Goal: Task Accomplishment & Management: Use online tool/utility

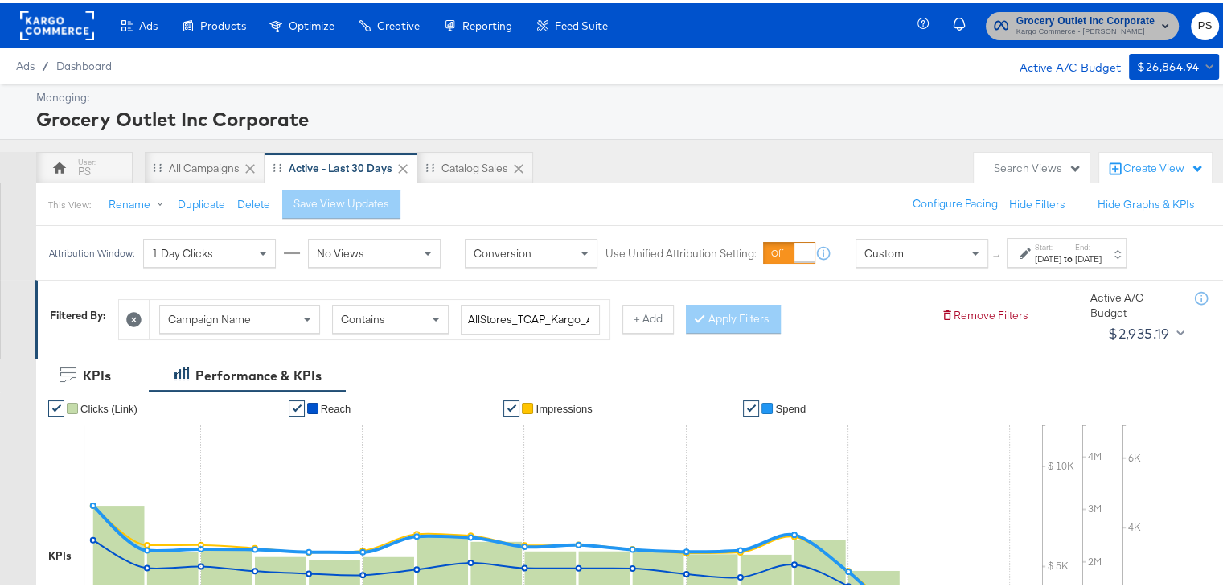
click at [1002, 27] on span "Grocery Outlet Inc Corporate Kargo Commerce - Priya Shinde" at bounding box center [1082, 23] width 177 height 26
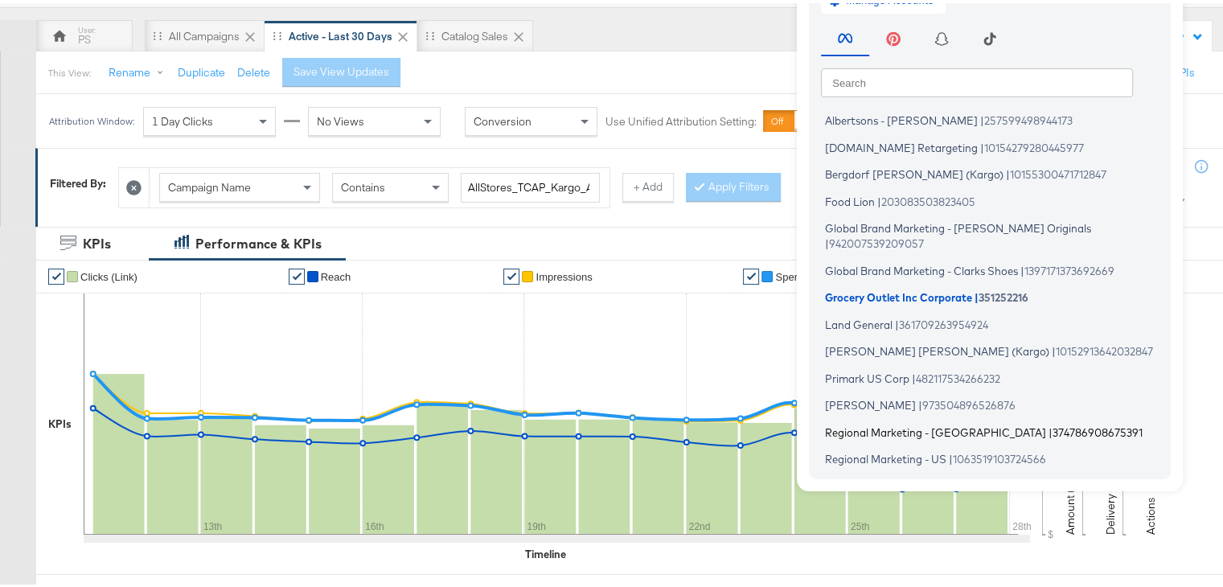
click at [847, 422] on span "Regional Marketing - [GEOGRAPHIC_DATA]" at bounding box center [935, 428] width 221 height 13
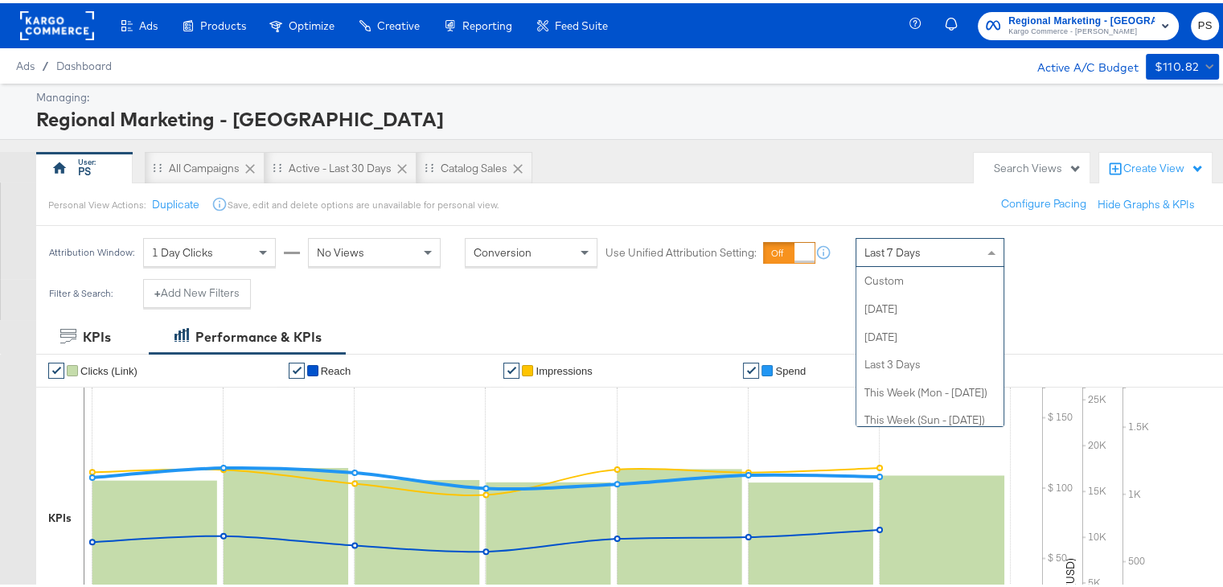
click at [885, 245] on span "Last 7 Days" at bounding box center [893, 249] width 56 height 14
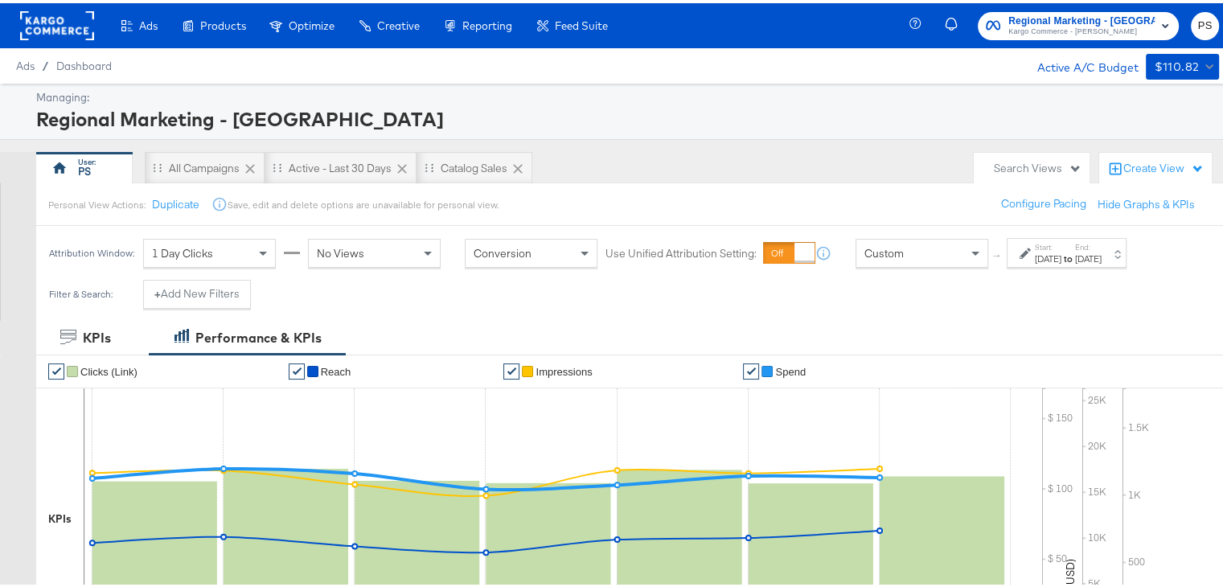
click at [1046, 259] on div "[DATE]" at bounding box center [1048, 255] width 27 height 13
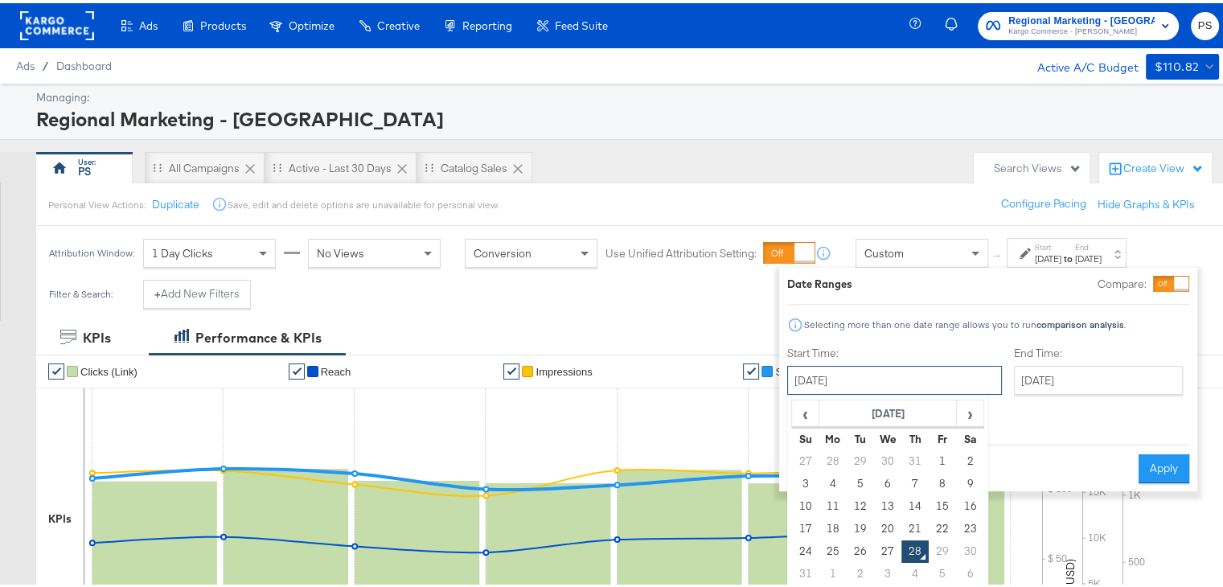
click at [907, 370] on input "[DATE]" at bounding box center [894, 377] width 215 height 29
click at [805, 548] on td "24" at bounding box center [805, 548] width 27 height 23
type input "[DATE]"
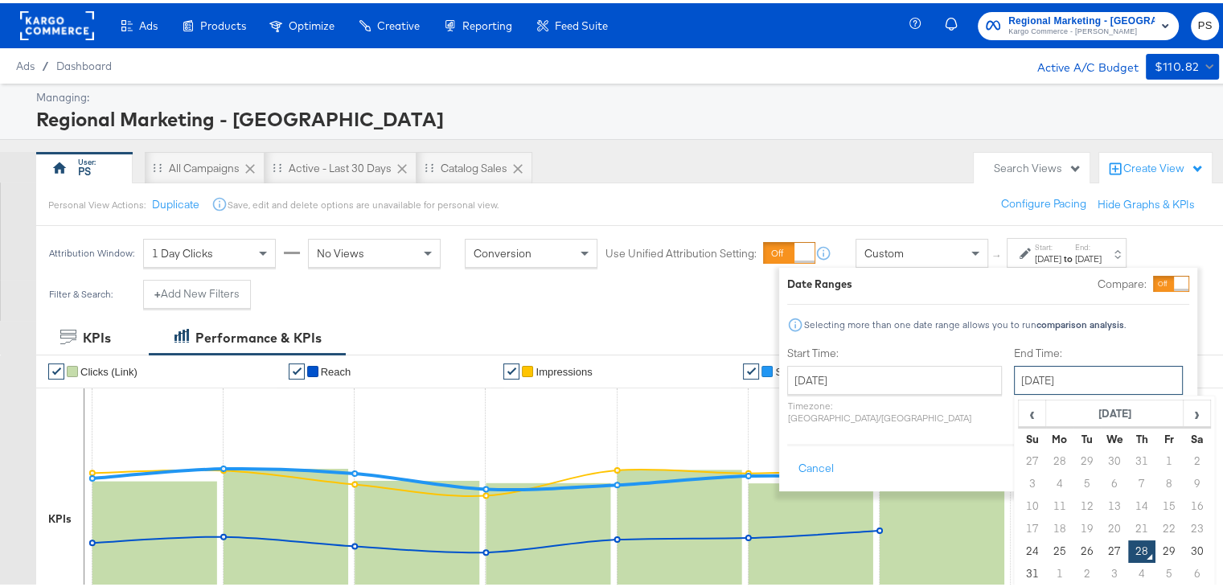
click at [1016, 385] on input "[DATE]" at bounding box center [1098, 377] width 169 height 29
click at [1101, 541] on td "27" at bounding box center [1114, 548] width 27 height 23
type input "[DATE]"
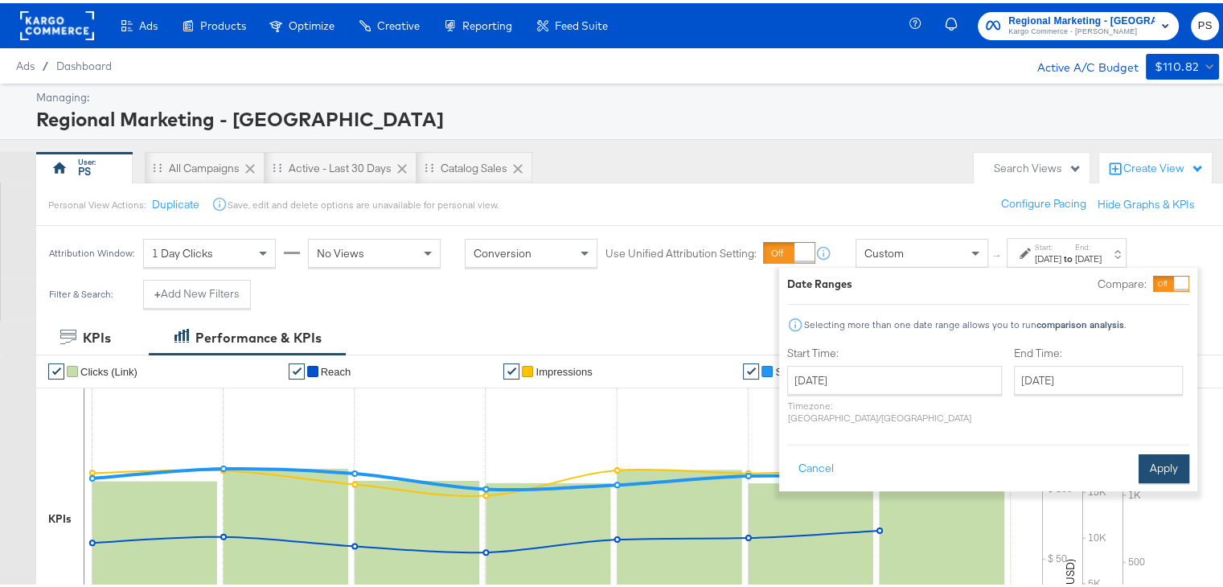
click at [1165, 451] on button "Apply" at bounding box center [1164, 465] width 51 height 29
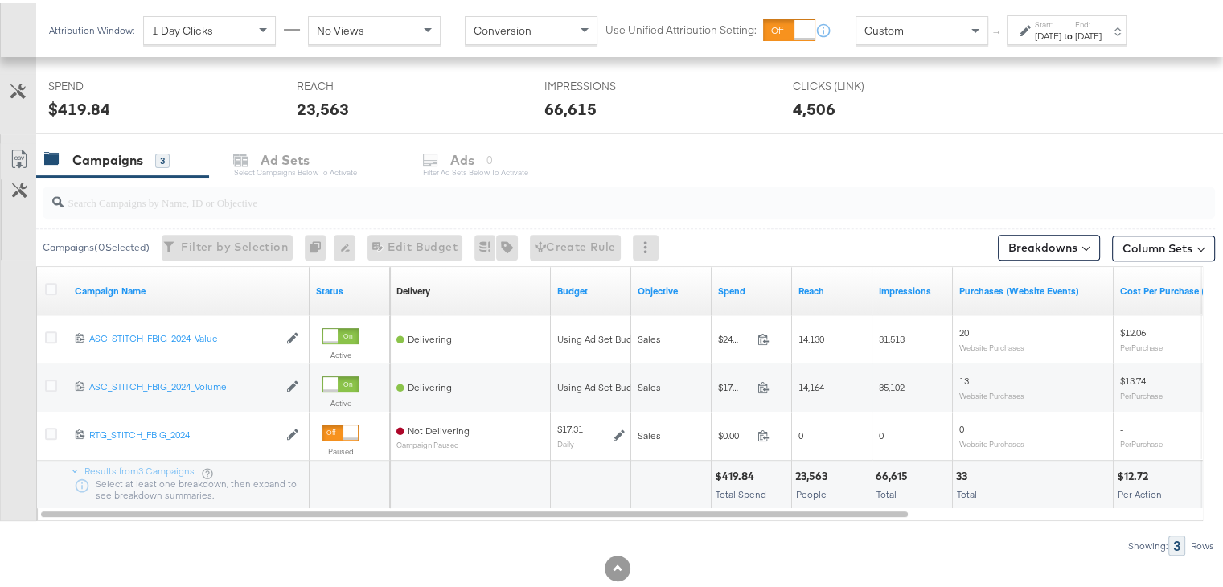
scroll to position [632, 0]
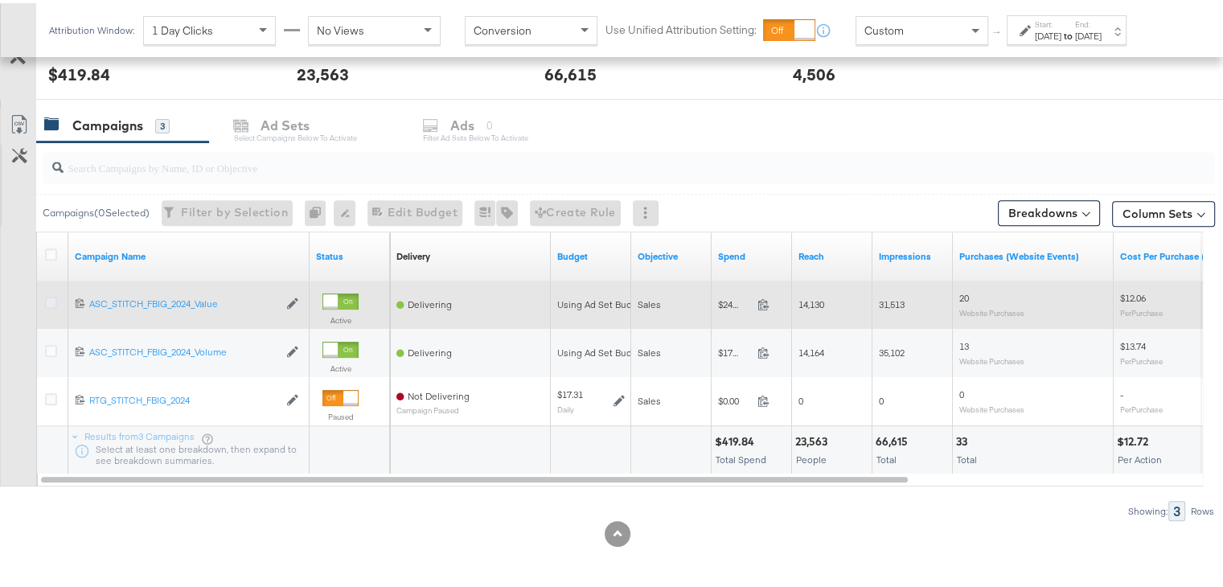
click at [51, 294] on icon at bounding box center [51, 300] width 12 height 12
click at [0, 0] on input "checkbox" at bounding box center [0, 0] width 0 height 0
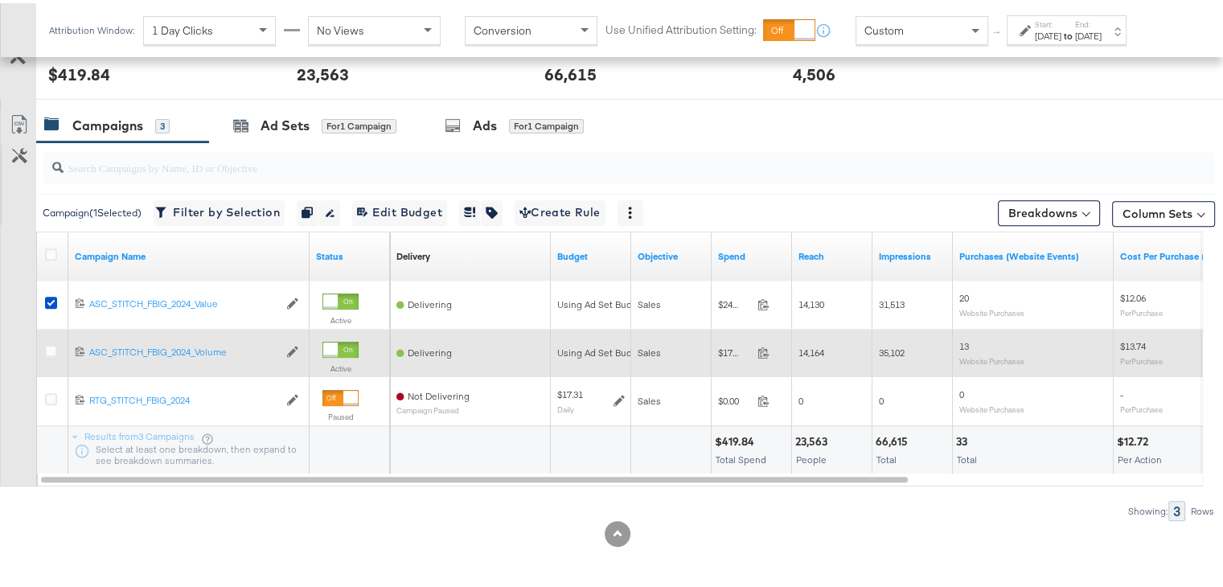
click at [54, 351] on label at bounding box center [51, 348] width 12 height 12
click at [0, 0] on input "checkbox" at bounding box center [0, 0] width 0 height 0
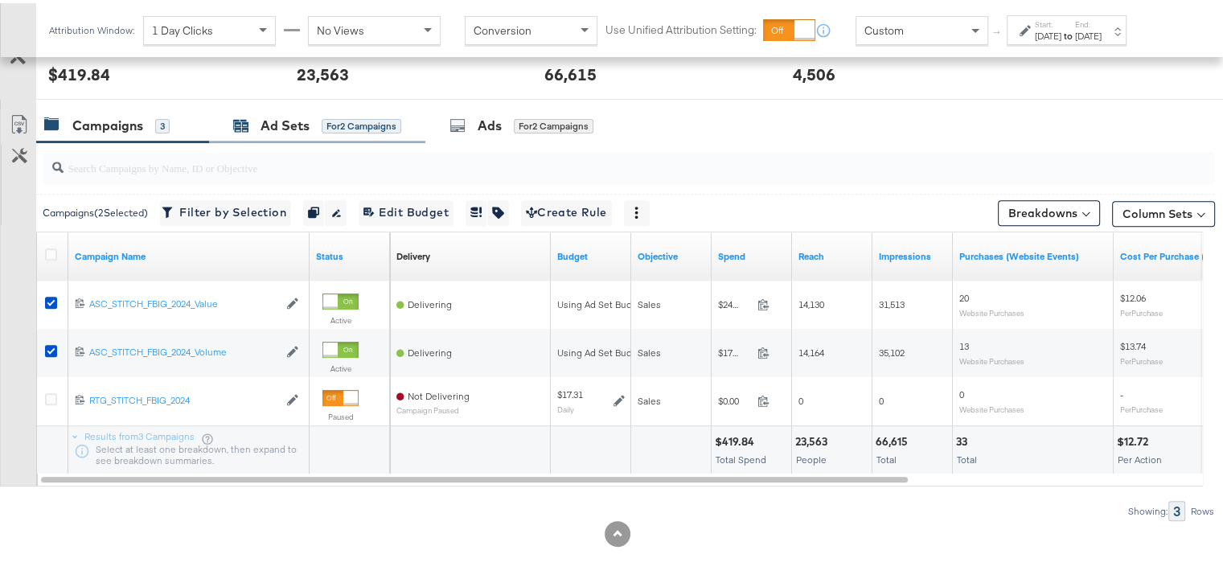
click at [279, 129] on div "Ad Sets" at bounding box center [285, 122] width 49 height 18
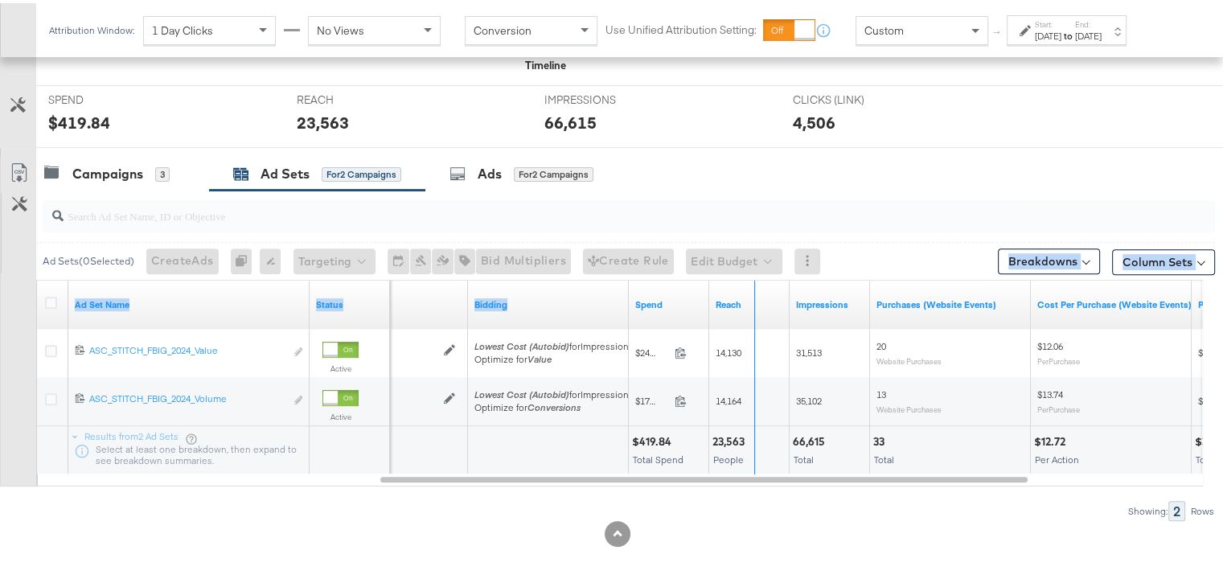
drag, startPoint x: 707, startPoint y: 284, endPoint x: 766, endPoint y: 273, distance: 59.8
click at [766, 273] on div "Ad Sets ( 0 Selected) Create Ads At least one ad set must be selected 0 Rename …" at bounding box center [607, 352] width 1215 height 331
